Goal: Information Seeking & Learning: Learn about a topic

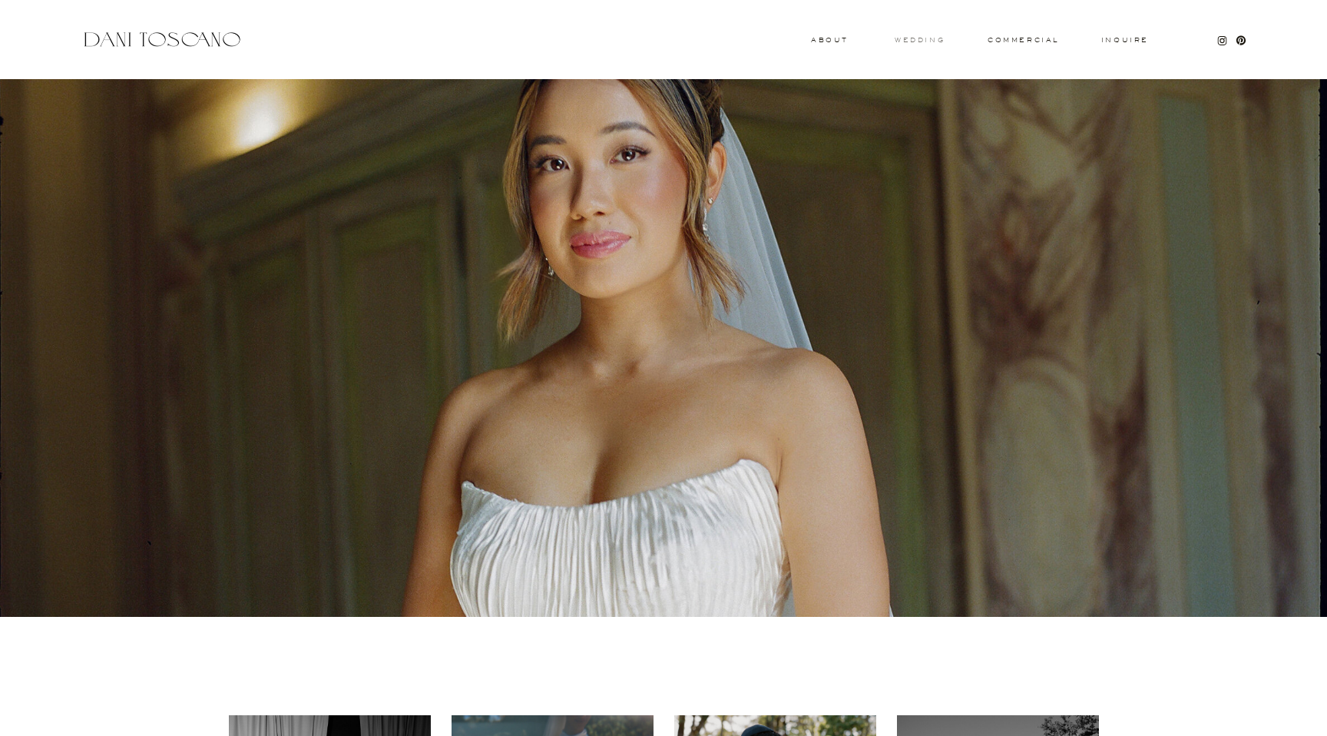
click at [932, 40] on h3 "wedding" at bounding box center [920, 39] width 50 height 5
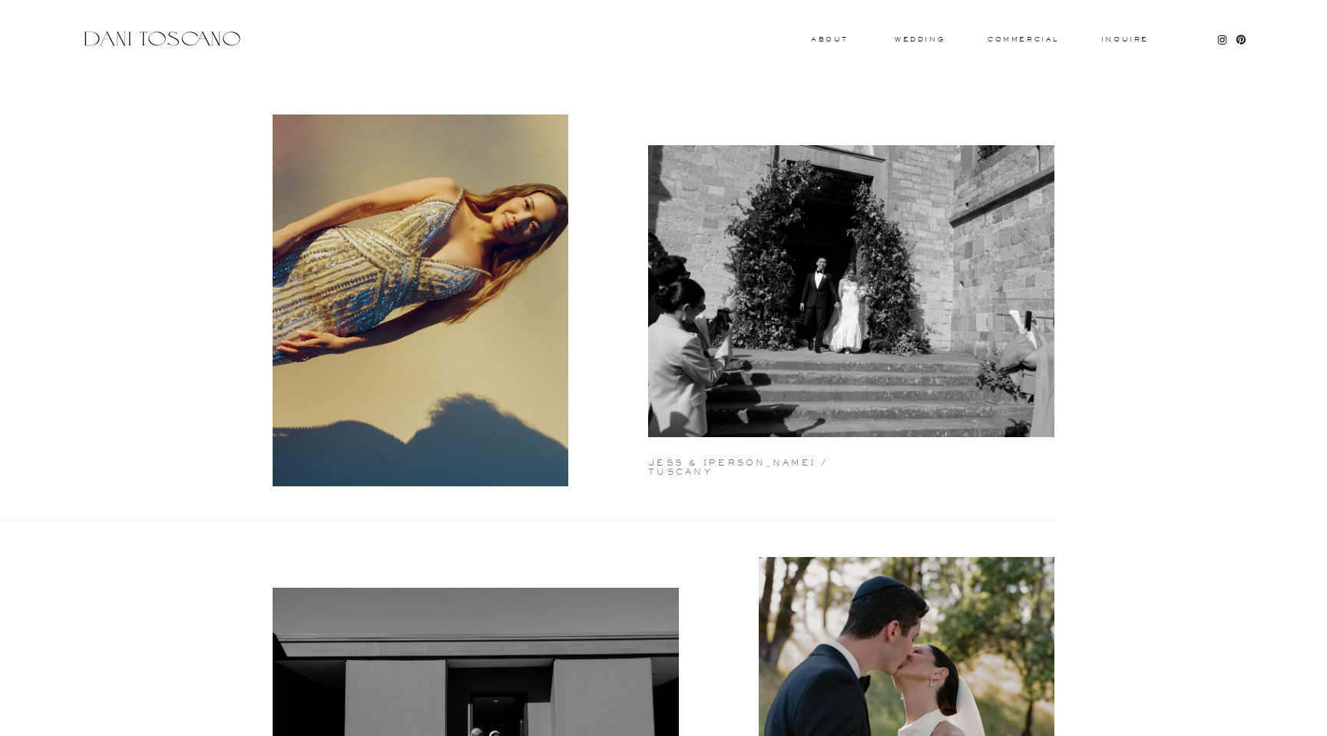
click at [717, 465] on h2 "jess & matt / tuscany" at bounding box center [768, 462] width 240 height 6
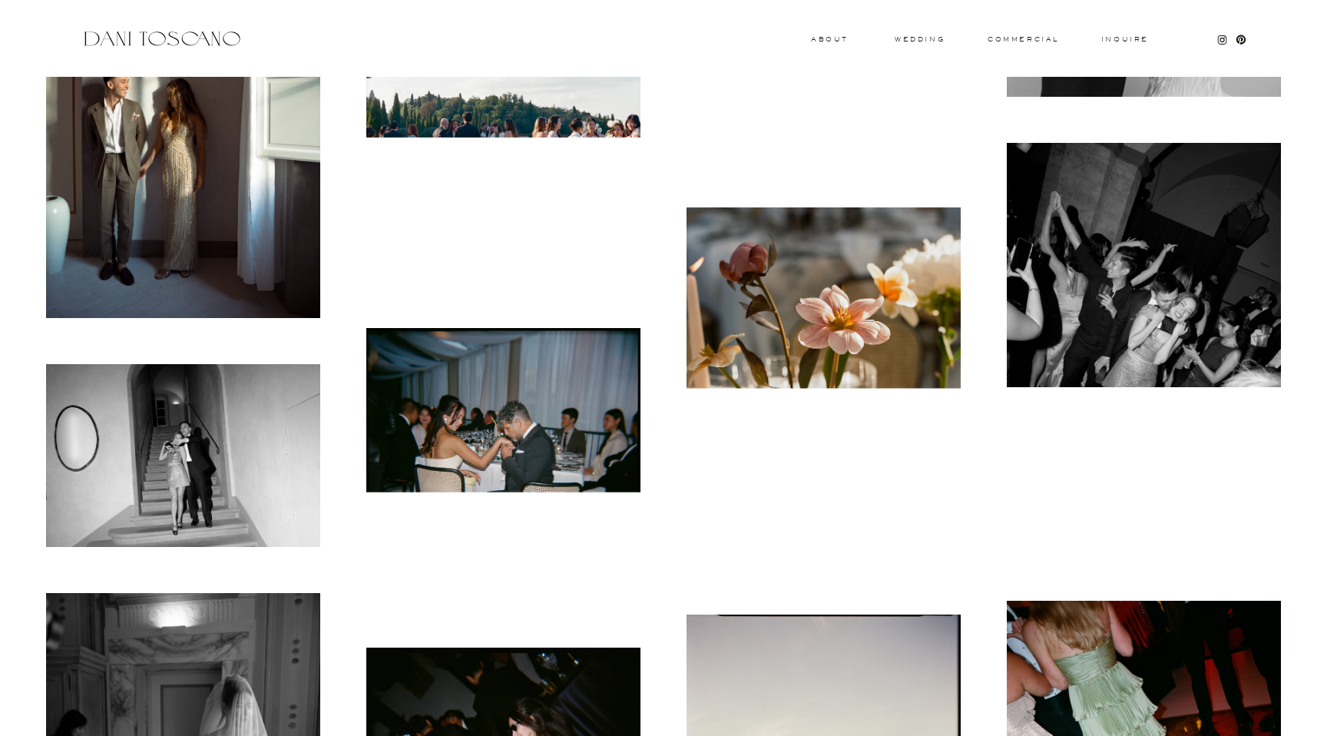
scroll to position [5026, 0]
